Goal: Information Seeking & Learning: Understand process/instructions

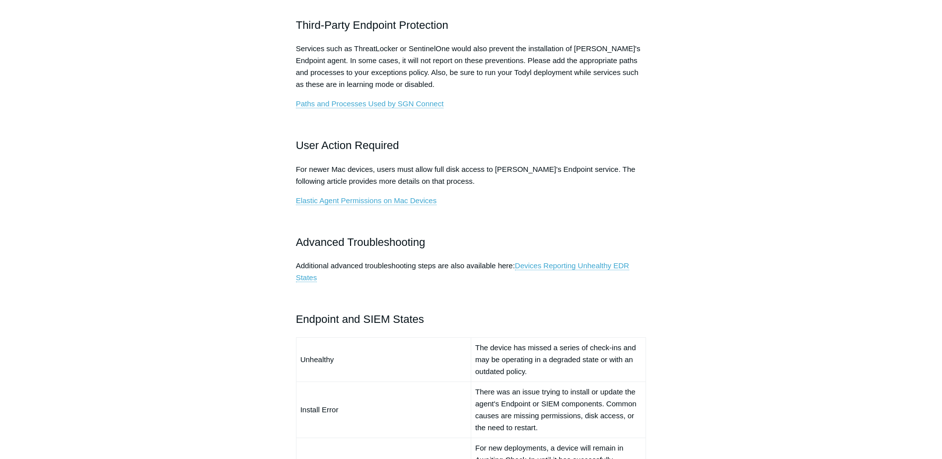
scroll to position [447, 0]
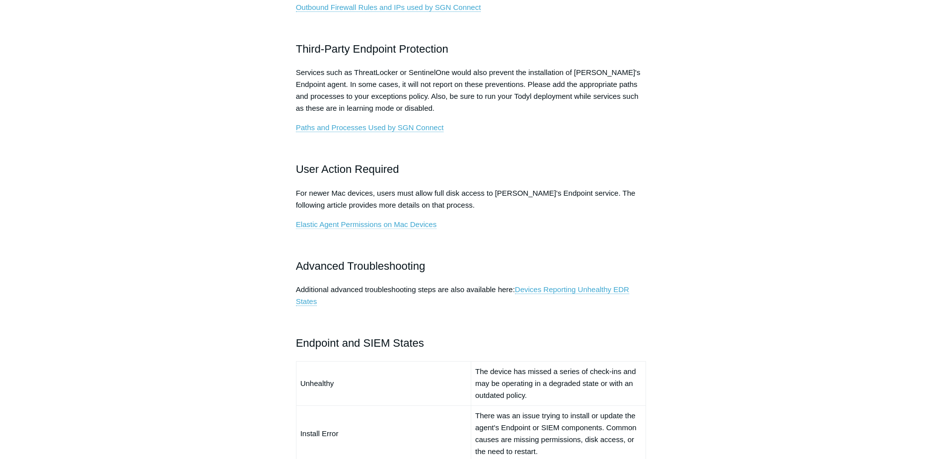
click at [357, 224] on link "Elastic Agent Permissions on Mac Devices" at bounding box center [366, 224] width 141 height 9
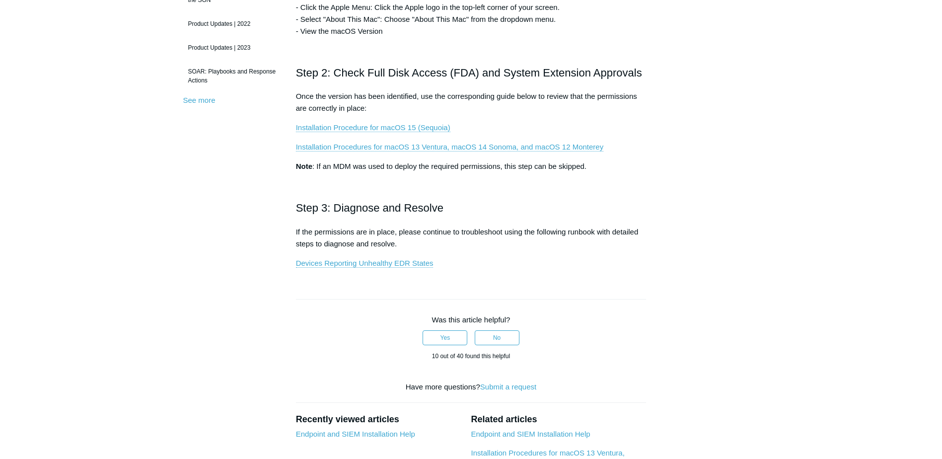
scroll to position [298, 0]
click at [394, 125] on link "Installation Procedure for macOS 15 (Sequoia)" at bounding box center [373, 127] width 154 height 9
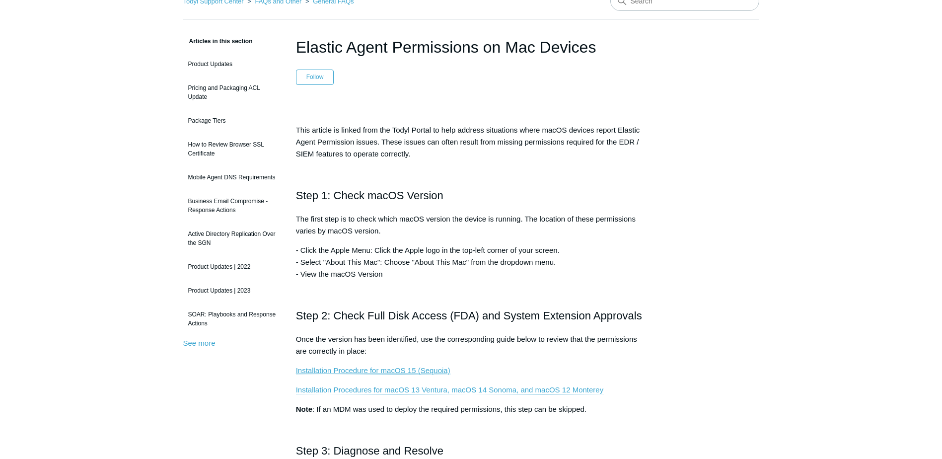
scroll to position [0, 0]
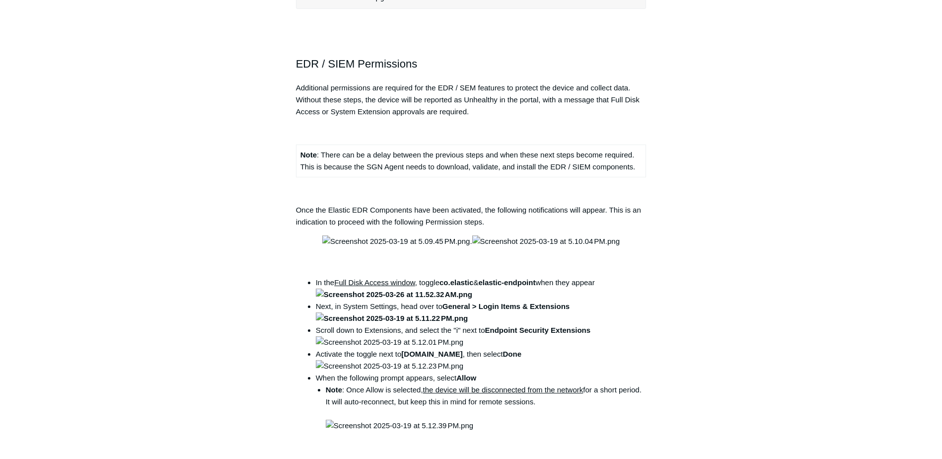
scroll to position [1241, 0]
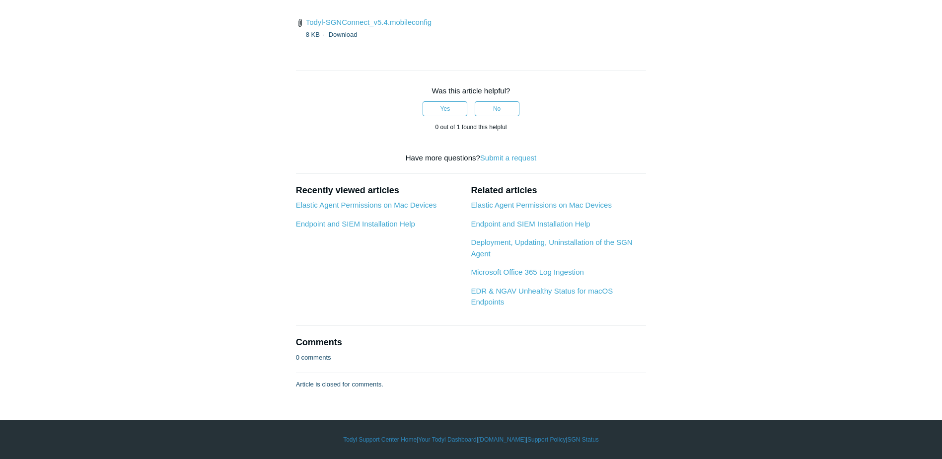
scroll to position [2930, 0]
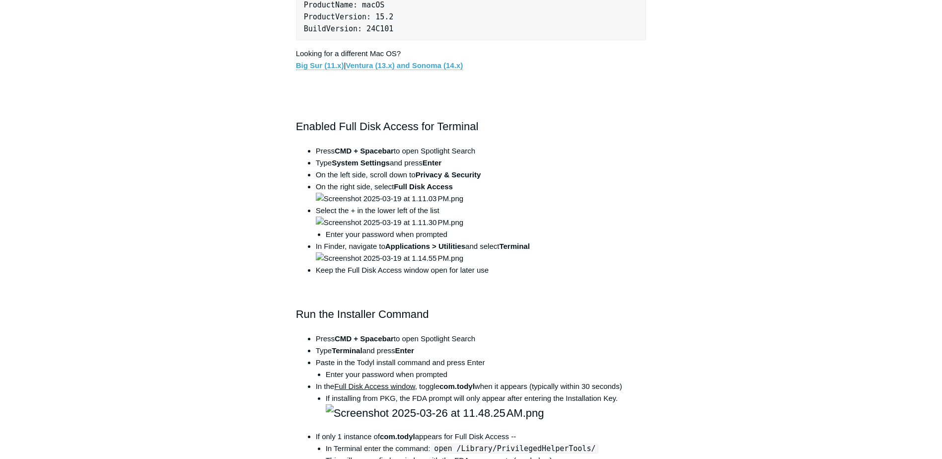
scroll to position [348, 0]
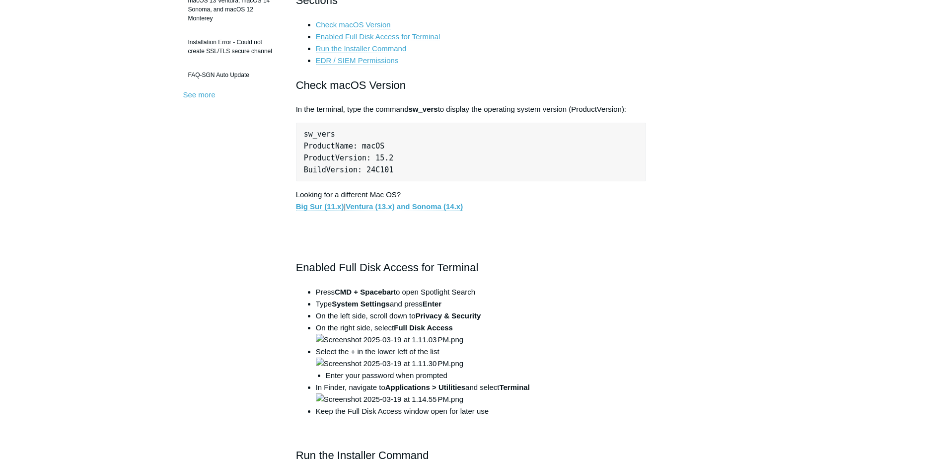
drag, startPoint x: 264, startPoint y: 147, endPoint x: 362, endPoint y: 102, distance: 108.7
